Goal: Information Seeking & Learning: Learn about a topic

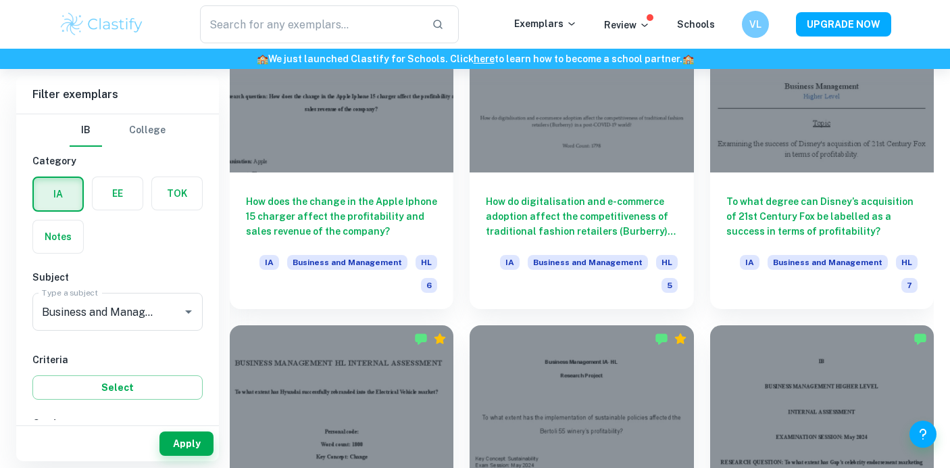
scroll to position [1417, 0]
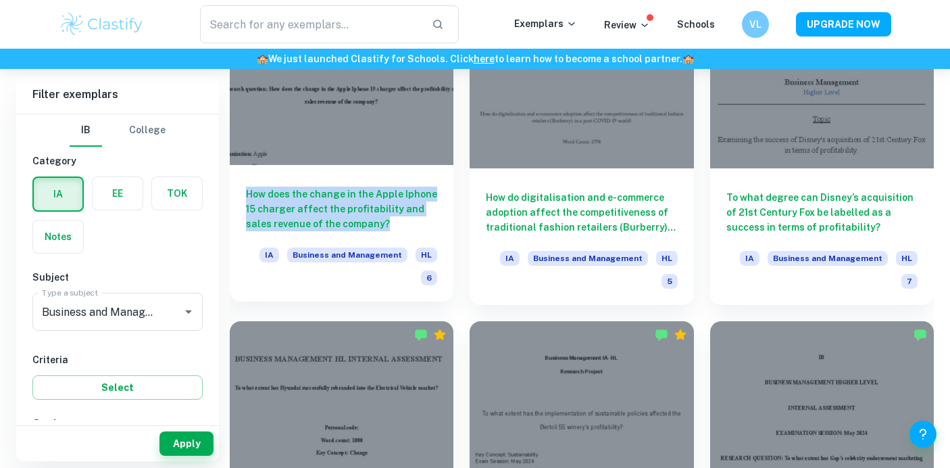
copy h6 "How does the change in the Apple Iphone 15 charger affect the profitability and…"
drag, startPoint x: 222, startPoint y: 189, endPoint x: 388, endPoint y: 230, distance: 170.6
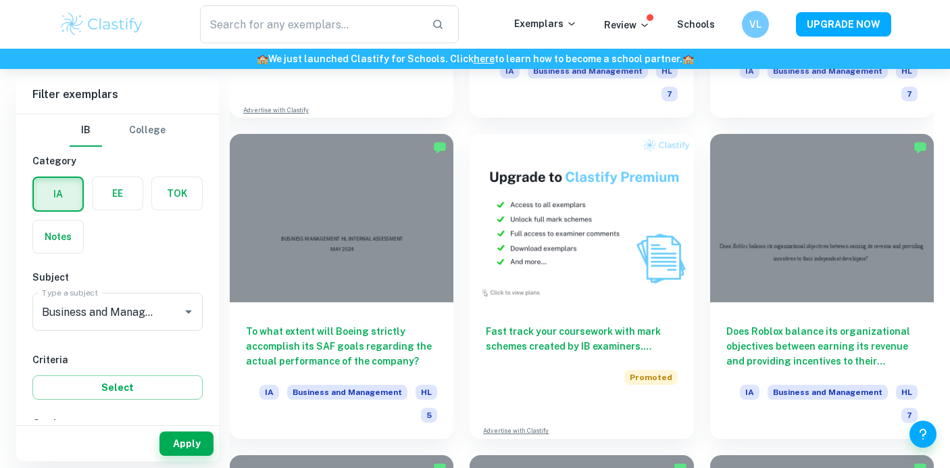
scroll to position [2636, 0]
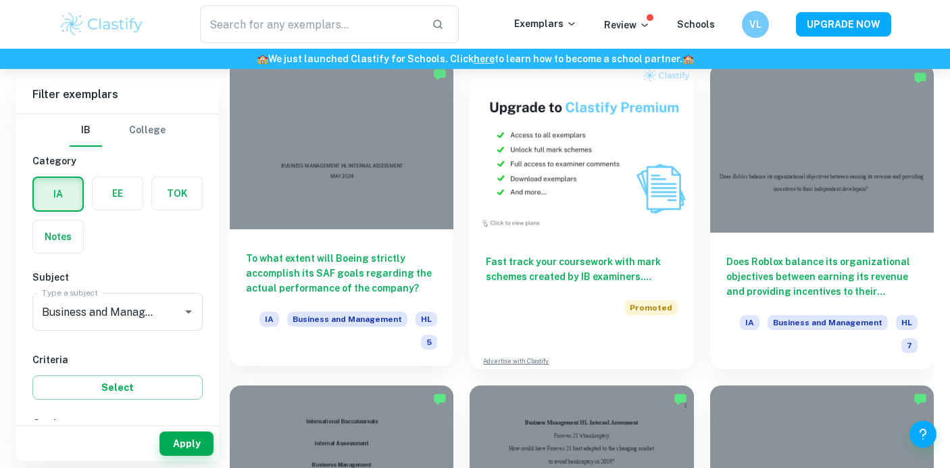
drag, startPoint x: 233, startPoint y: 245, endPoint x: 287, endPoint y: 282, distance: 65.6
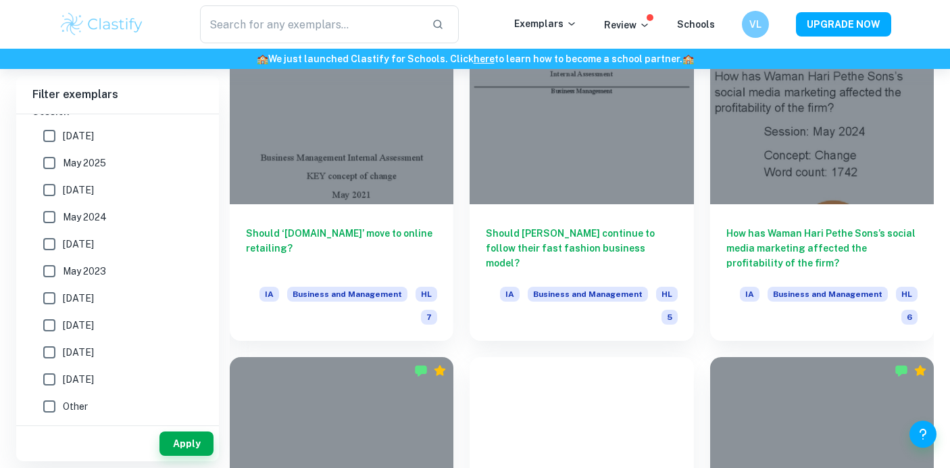
scroll to position [3696, 0]
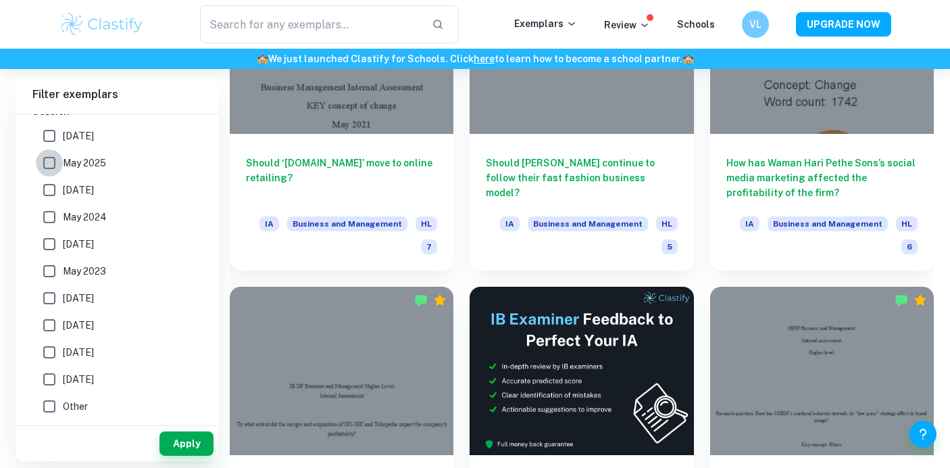
click at [51, 164] on input "May 2025" at bounding box center [49, 162] width 27 height 27
checkbox input "true"
click at [47, 184] on input "[DATE]" at bounding box center [49, 189] width 27 height 27
click at [174, 446] on button "Apply" at bounding box center [186, 443] width 54 height 24
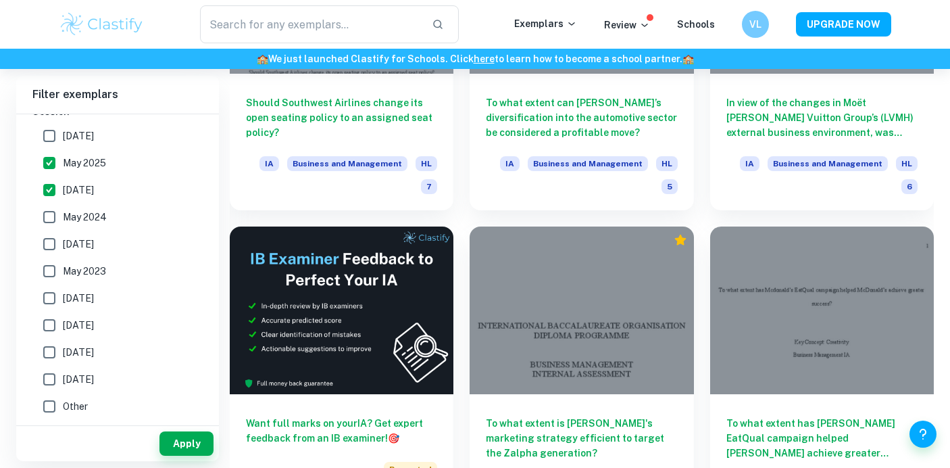
scroll to position [1822, 0]
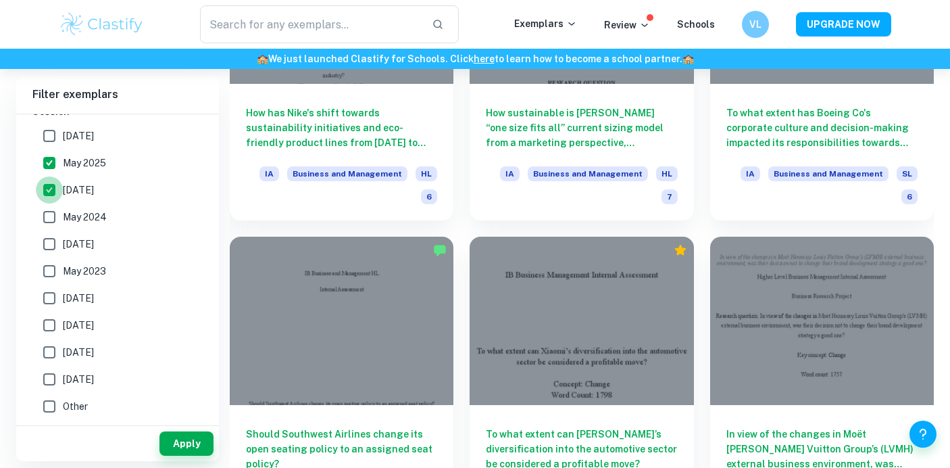
click at [57, 197] on input "[DATE]" at bounding box center [49, 189] width 27 height 27
checkbox input "false"
click at [187, 434] on button "Apply" at bounding box center [186, 443] width 54 height 24
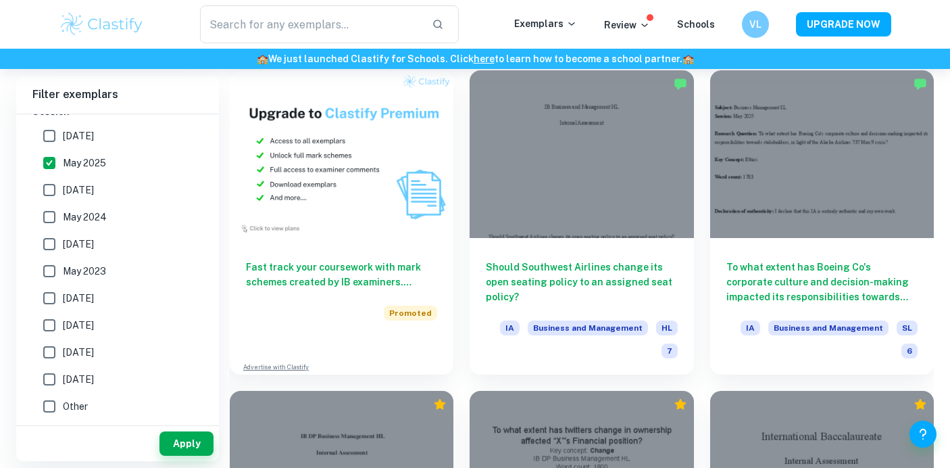
scroll to position [1029, 0]
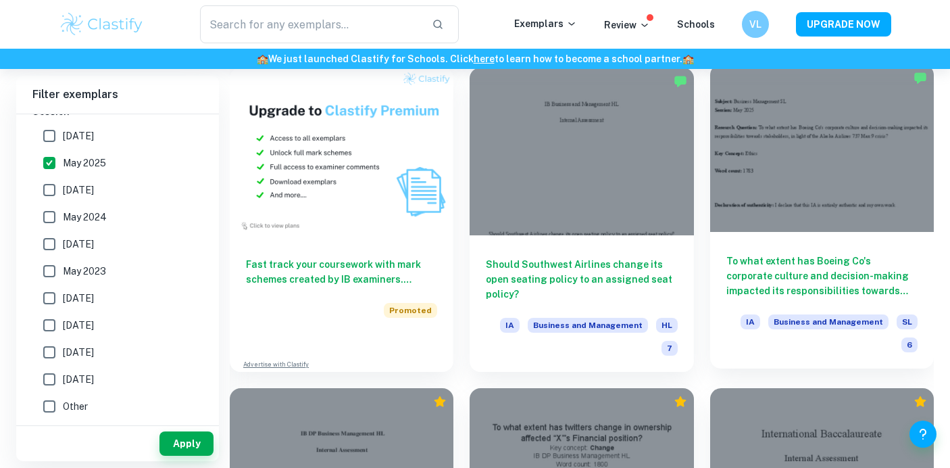
click at [774, 291] on h6 "To what extent has Boeing Co's corporate culture and decision-making impacted i…" at bounding box center [821, 275] width 191 height 45
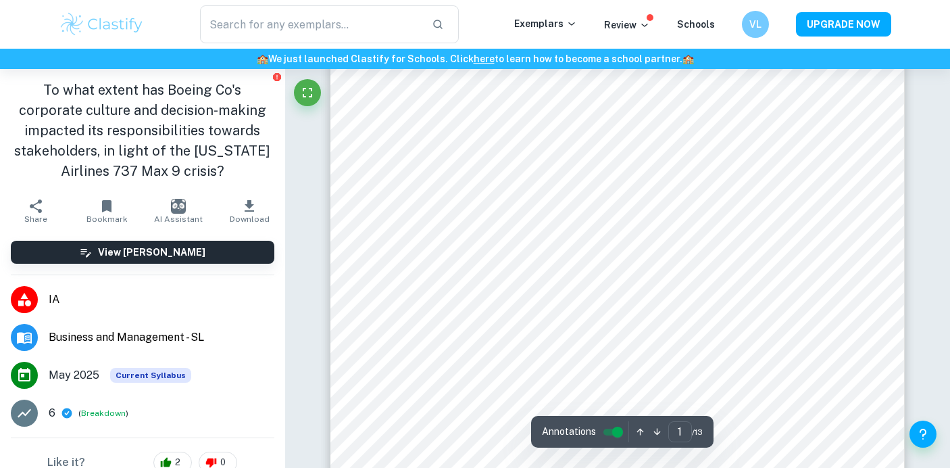
scroll to position [109, 0]
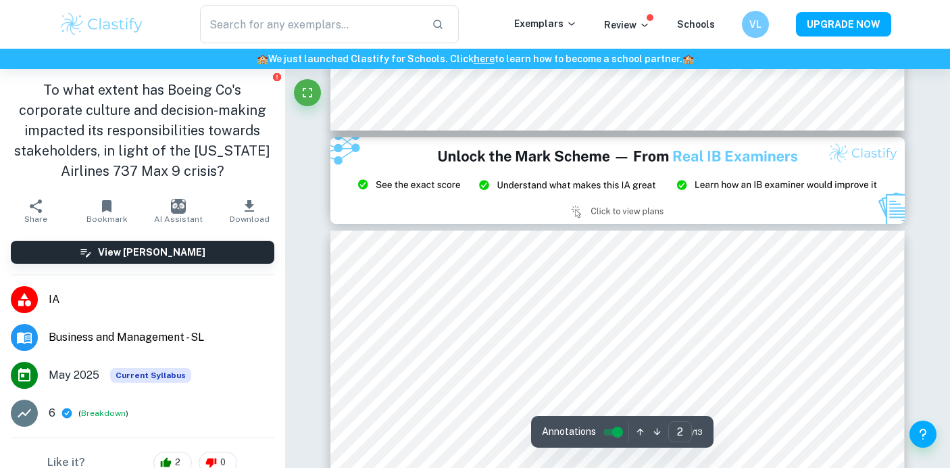
type input "3"
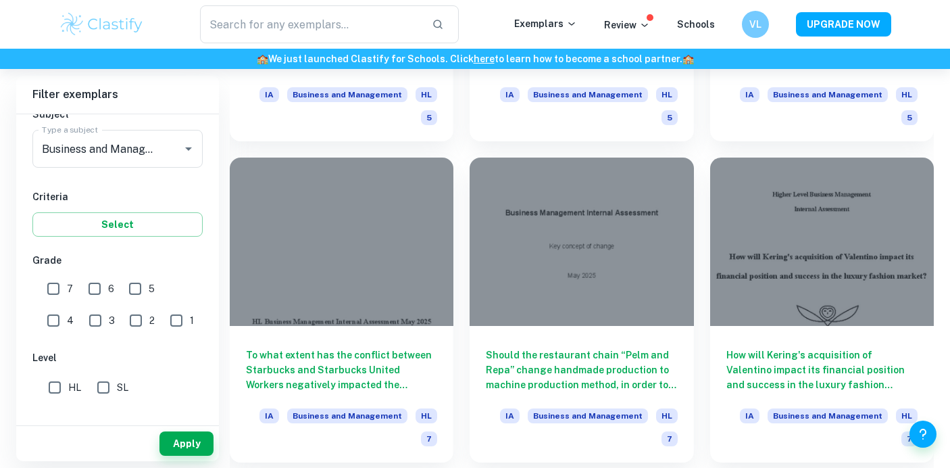
scroll to position [1902, 0]
